Goal: Information Seeking & Learning: Learn about a topic

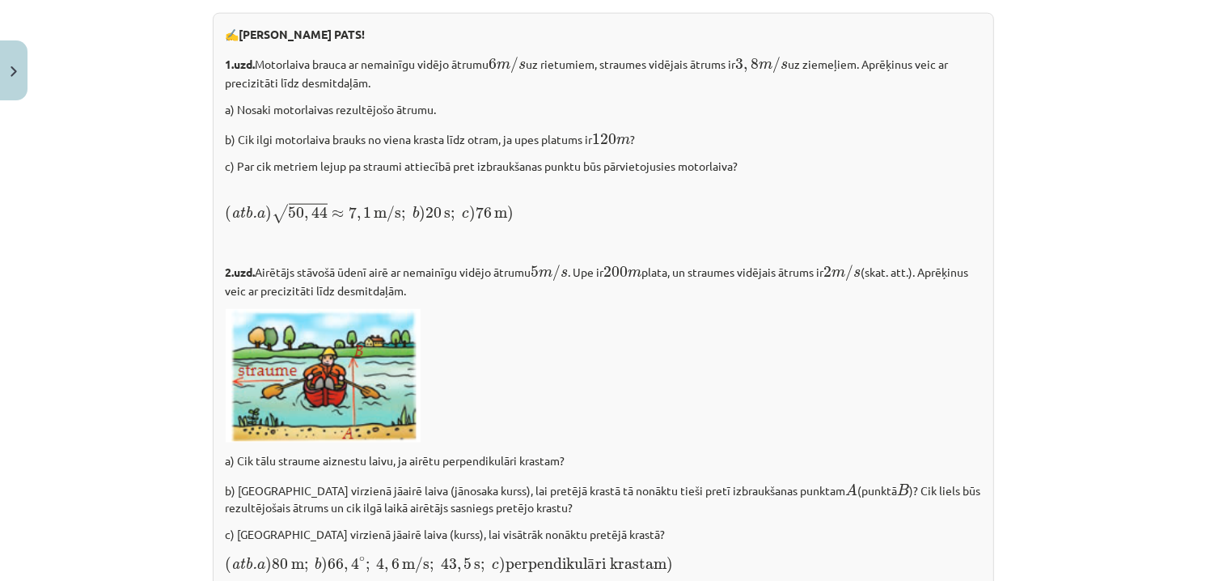
scroll to position [2022, 0]
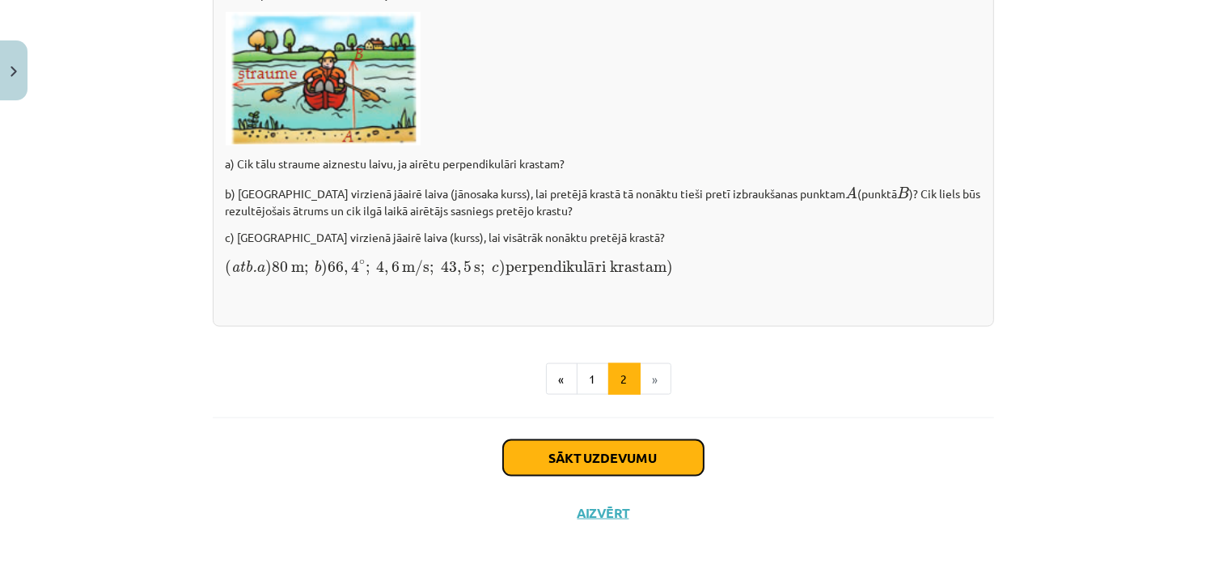
click at [653, 456] on button "Sākt uzdevumu" at bounding box center [603, 458] width 201 height 36
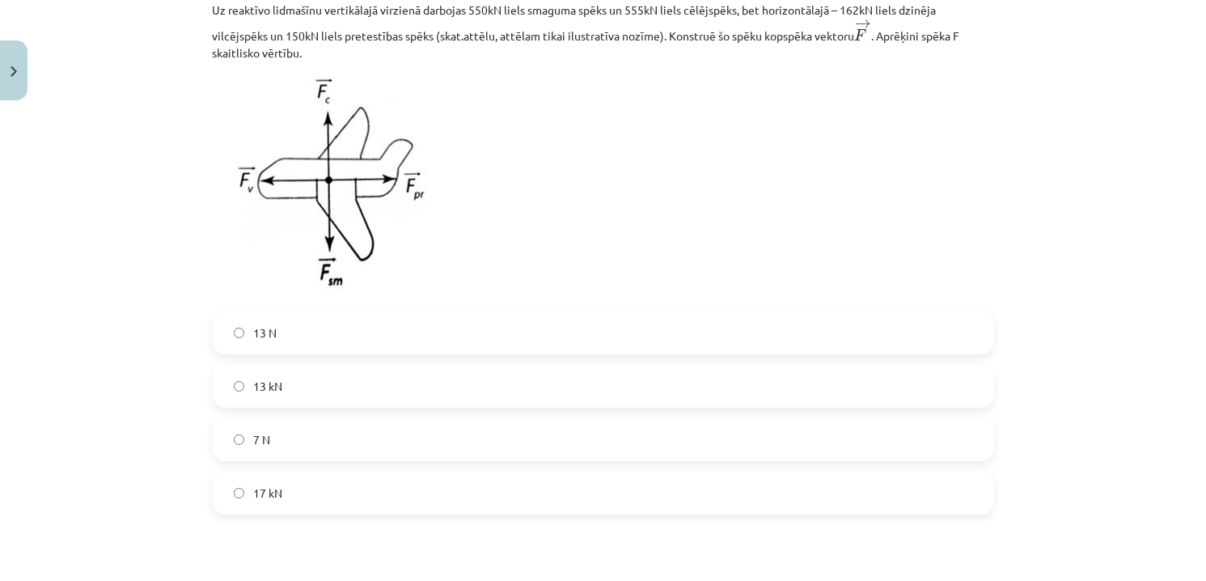
scroll to position [347, 0]
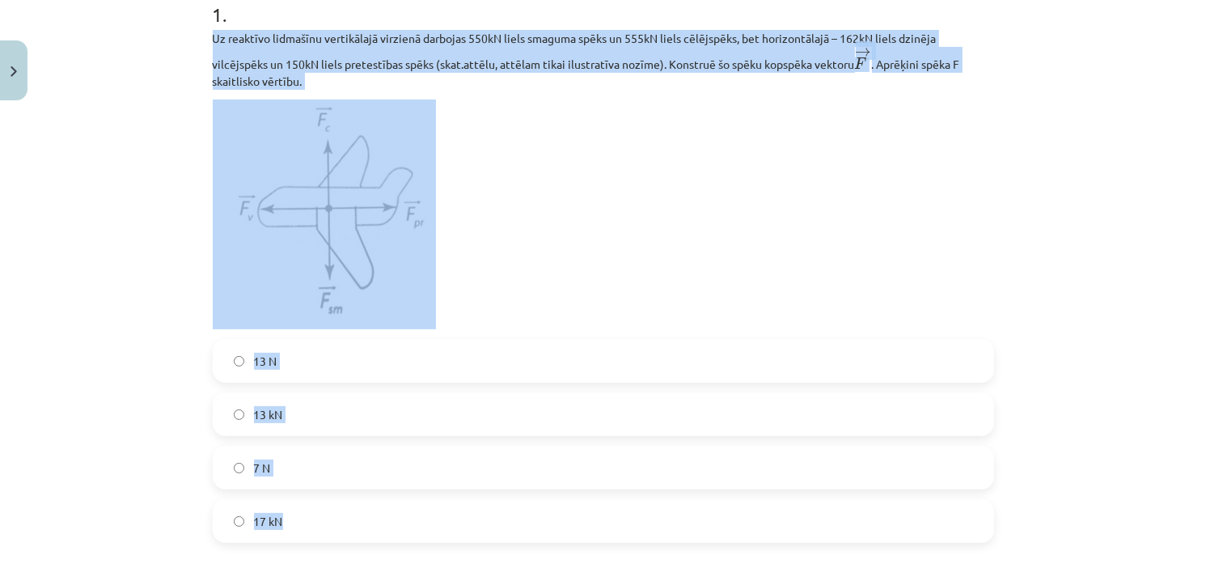
drag, startPoint x: 197, startPoint y: 36, endPoint x: 443, endPoint y: 535, distance: 555.6
click at [443, 535] on div "2 XP Saņemsi Sarežģīts 410 pilda Apraksts Uzdevums Palīdzība 1 . Uz reaktīvo li…" at bounding box center [603, 393] width 801 height 1264
copy div "Uz reaktīvo lidmašīnu vertikālajā virzienā darbojas 550kN liels smaguma spēks u…"
drag, startPoint x: 527, startPoint y: 284, endPoint x: 432, endPoint y: 350, distance: 116.2
click at [527, 283] on p at bounding box center [603, 214] width 781 height 230
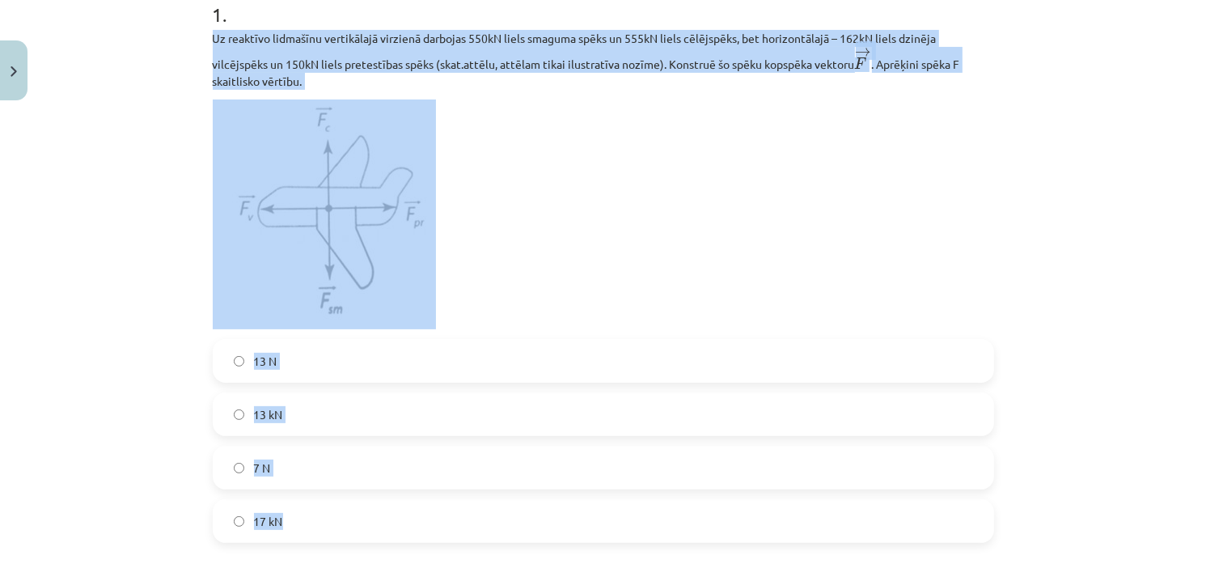
click at [417, 362] on label "13 N" at bounding box center [603, 361] width 778 height 40
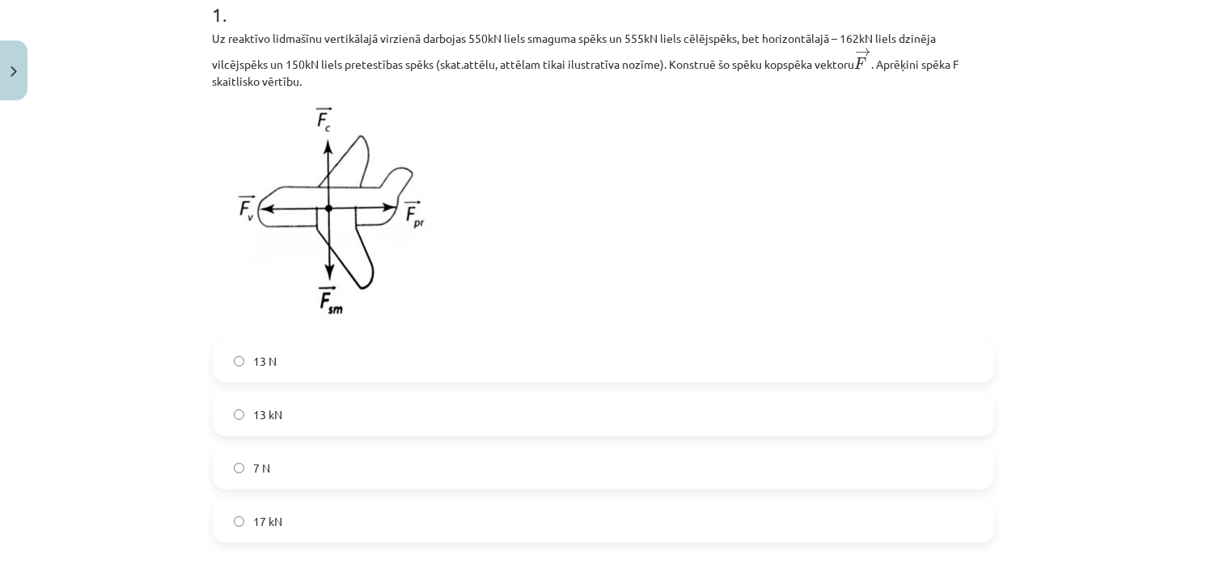
click at [378, 402] on label "13 kN" at bounding box center [603, 414] width 778 height 40
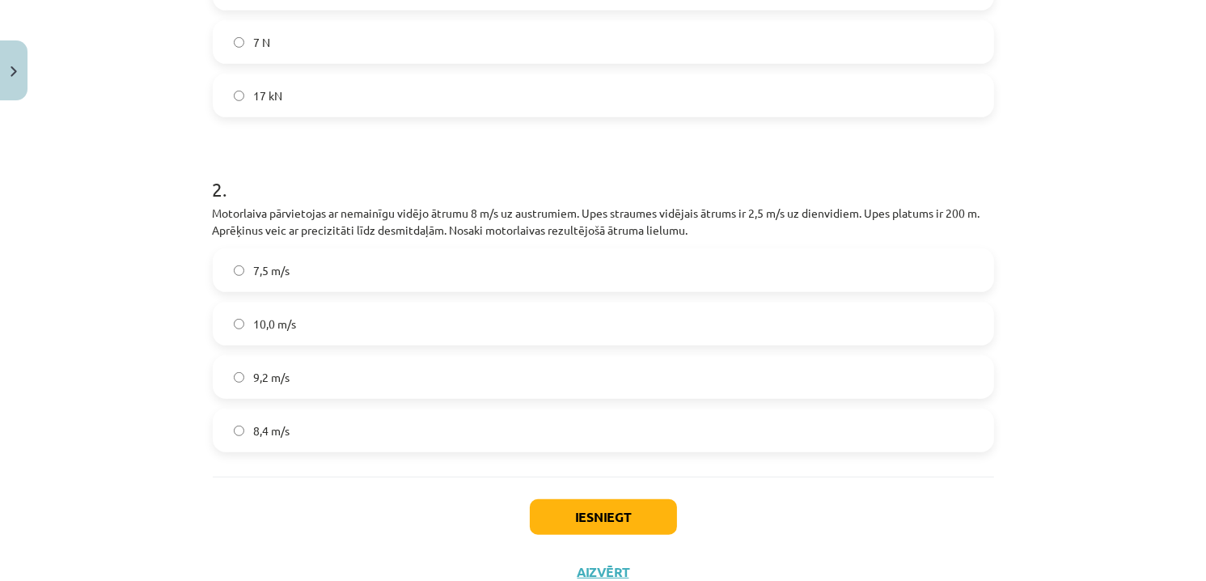
scroll to position [832, 0]
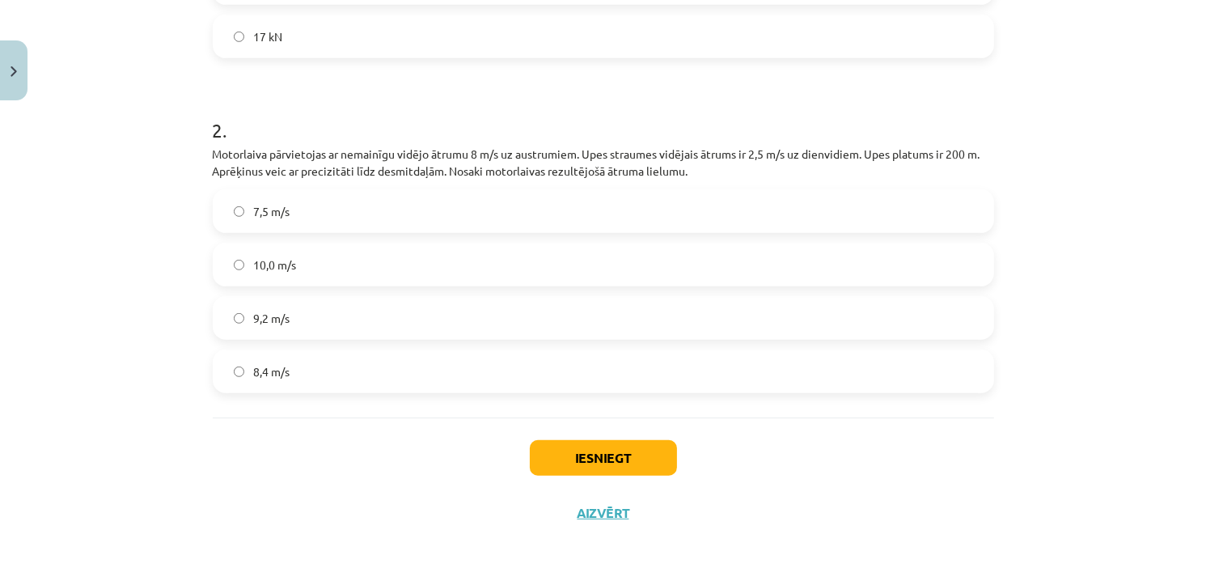
click at [626, 179] on p "Motorlaiva pārvietojas ar nemainīgu vidējo ātrumu 8 m/s uz austrumiem. Upes str…" at bounding box center [603, 163] width 781 height 34
click at [619, 169] on p "Motorlaiva pārvietojas ar nemainīgu vidējo ātrumu 8 m/s uz austrumiem. Upes str…" at bounding box center [603, 163] width 781 height 34
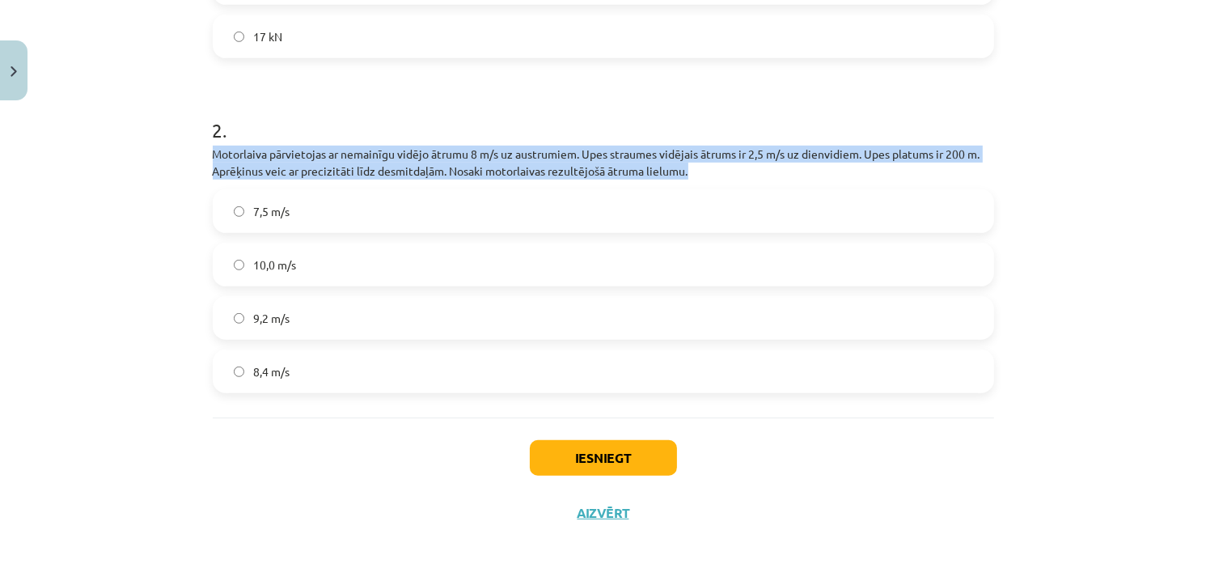
click at [619, 169] on p "Motorlaiva pārvietojas ar nemainīgu vidējo ātrumu 8 m/s uz austrumiem. Upes str…" at bounding box center [603, 163] width 781 height 34
copy div "Motorlaiva pārvietojas ar nemainīgu vidējo ātrumu 8 m/s uz austrumiem. Upes str…"
